Goal: Find specific page/section: Find specific page/section

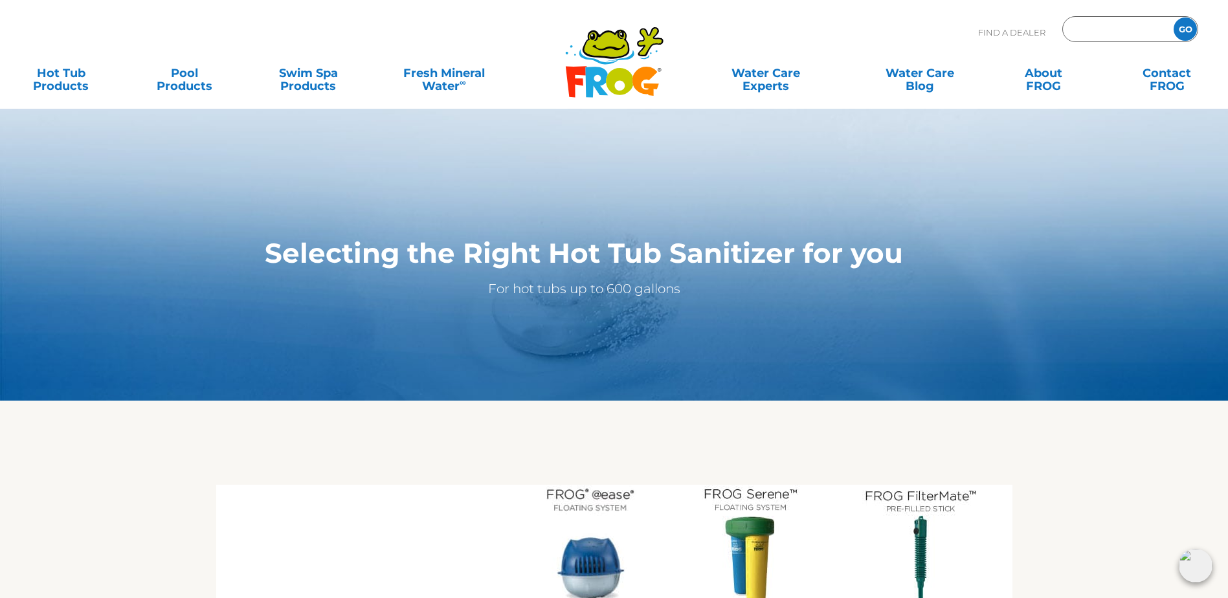
click at [1123, 27] on input "Zip Code Form" at bounding box center [1116, 29] width 87 height 19
type input "ENTER ZIP CODE"
click at [1099, 28] on input "Zip Code Form" at bounding box center [1116, 29] width 87 height 19
paste input "T4N 7"
click at [1104, 26] on input "T4N 7" at bounding box center [1116, 29] width 87 height 19
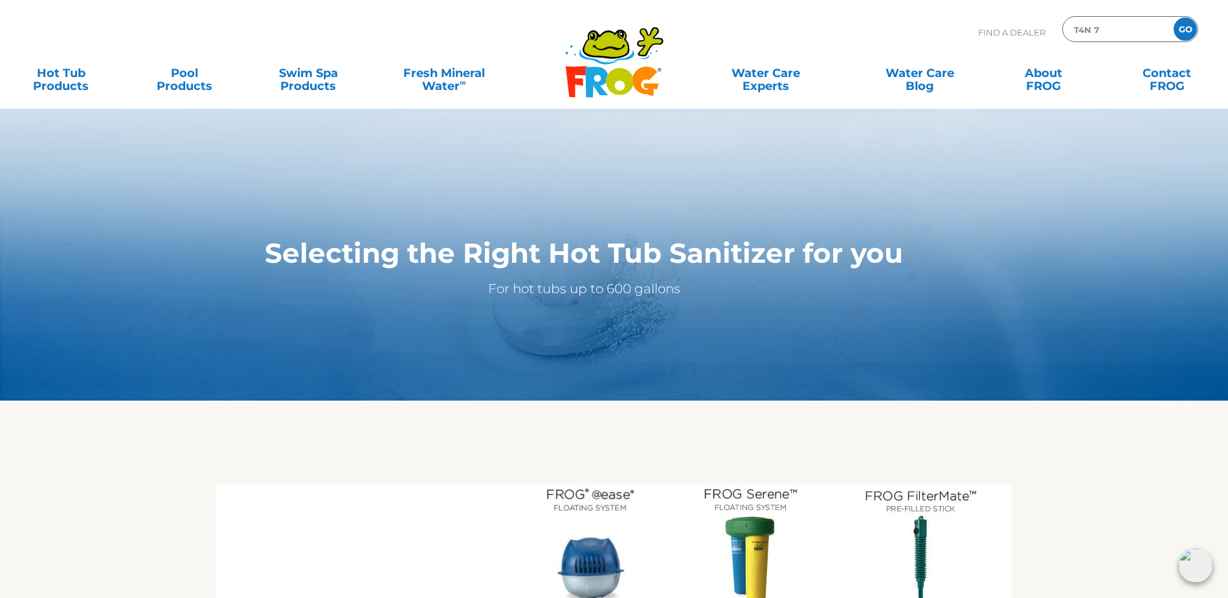
click at [1075, 30] on input "T4N 7" at bounding box center [1116, 29] width 87 height 19
click at [1093, 32] on input "T4N 7" at bounding box center [1116, 29] width 87 height 19
click at [1101, 33] on input "T4N7" at bounding box center [1116, 29] width 87 height 19
type input "T4N7c"
